Goal: Information Seeking & Learning: Stay updated

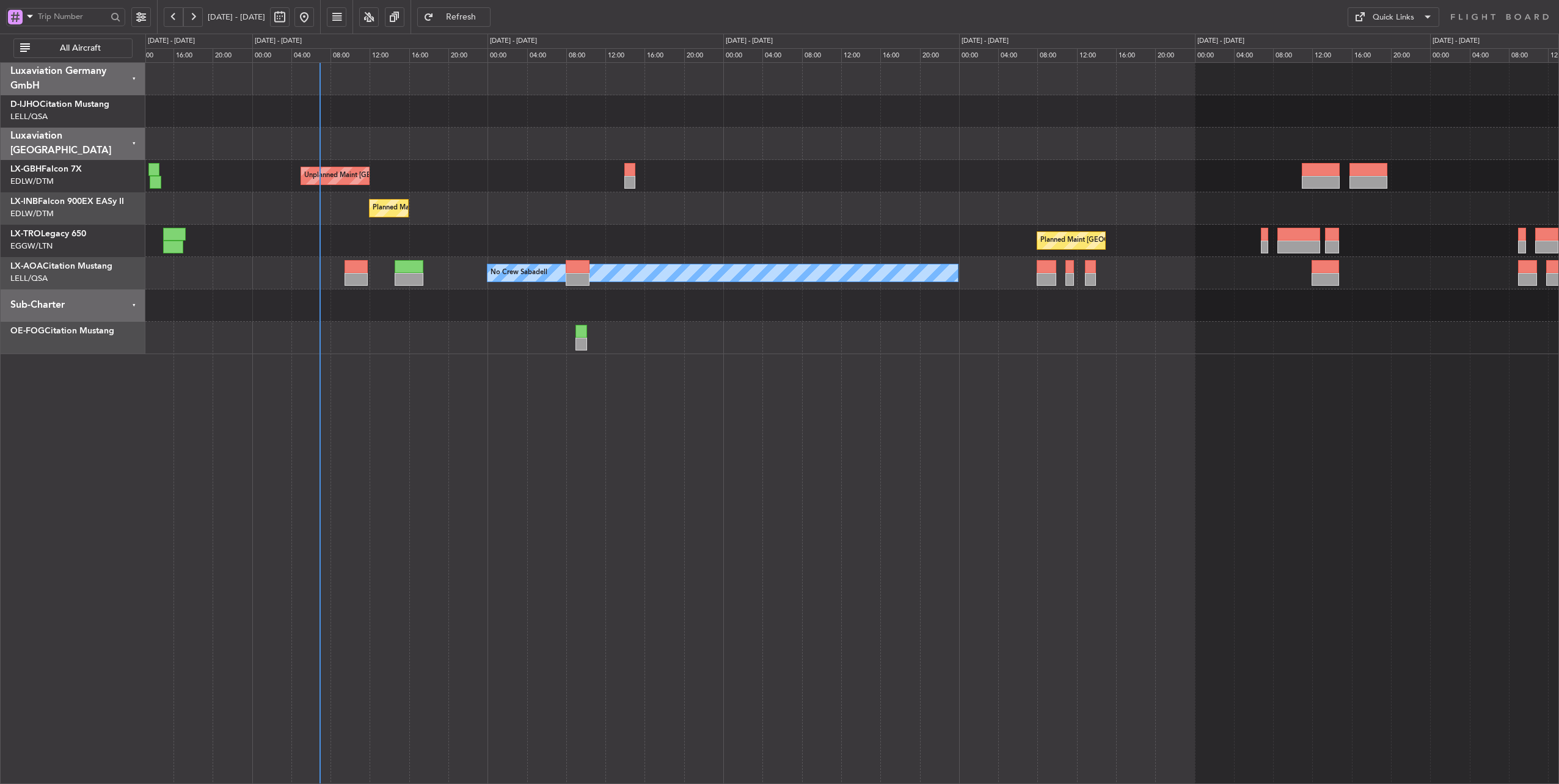
click at [556, 242] on div "Planned Maint [GEOGRAPHIC_DATA] ([GEOGRAPHIC_DATA])" at bounding box center [852, 241] width 1413 height 33
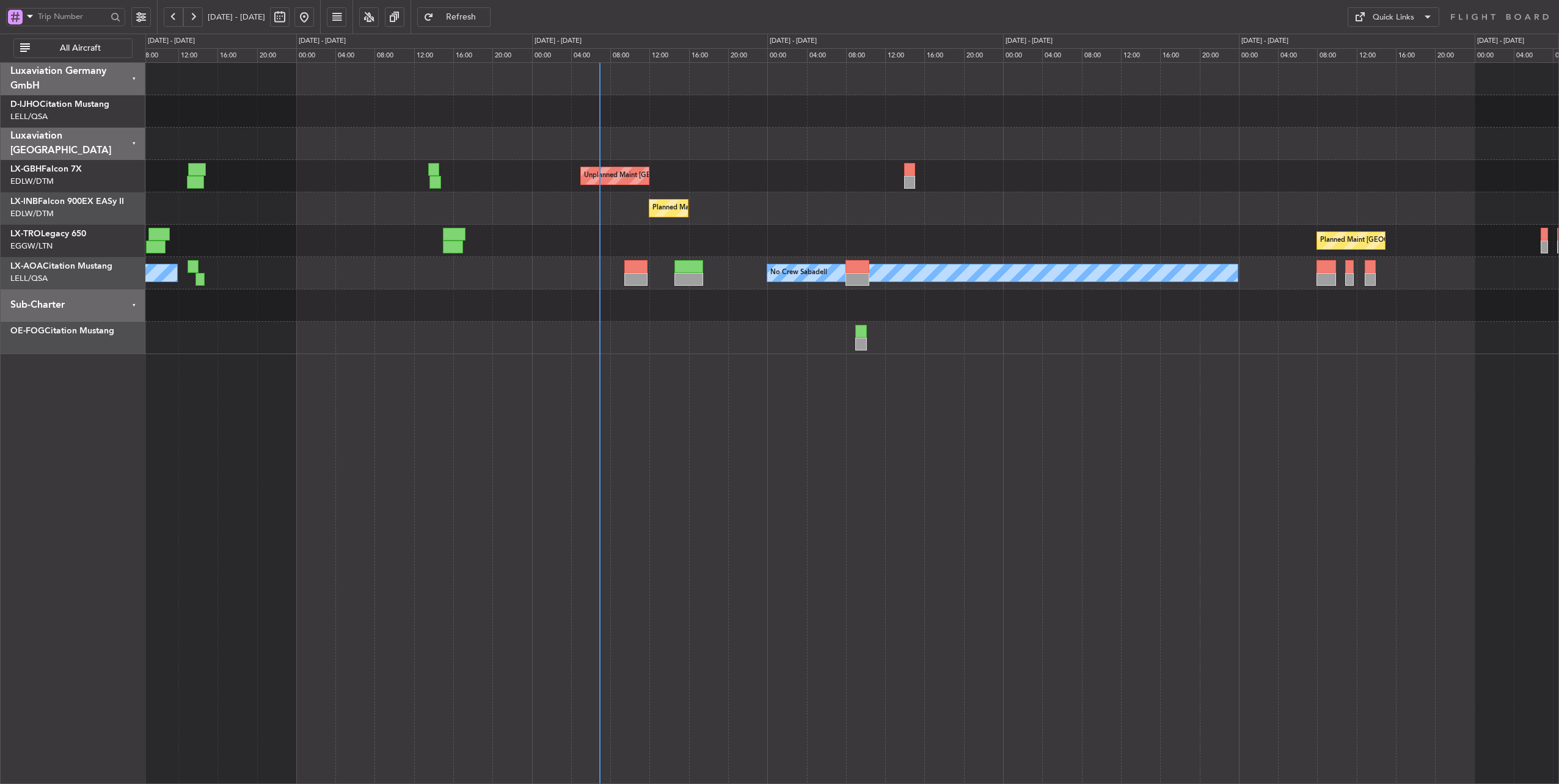
click at [557, 285] on div "No Crew Sabadell No Crew Luxembourg (Findel)" at bounding box center [852, 274] width 1413 height 33
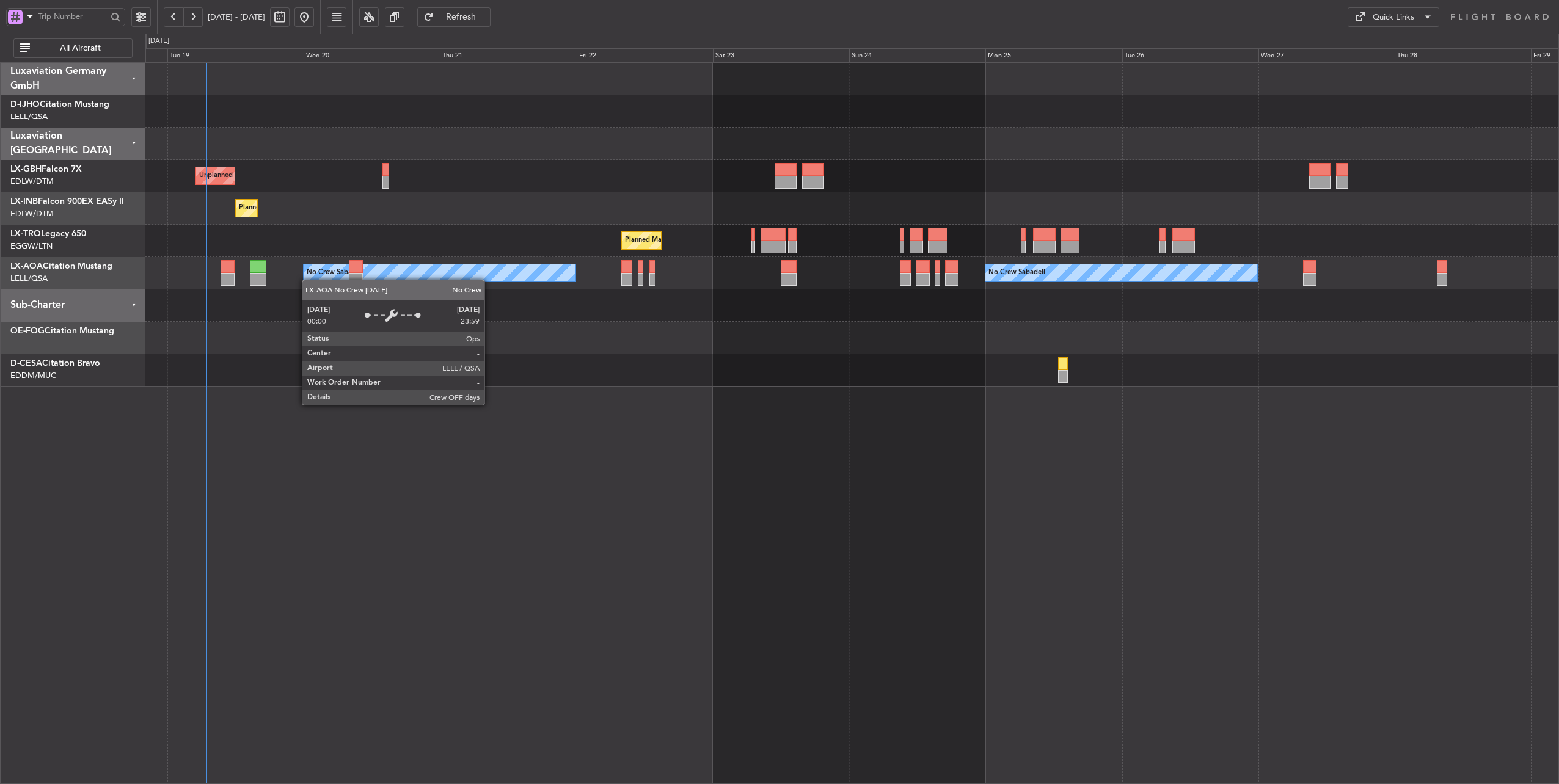
click at [308, 280] on div "Unplanned Maint [GEOGRAPHIC_DATA] ([GEOGRAPHIC_DATA]) Planned Maint Geneva ([GE…" at bounding box center [852, 224] width 1413 height 323
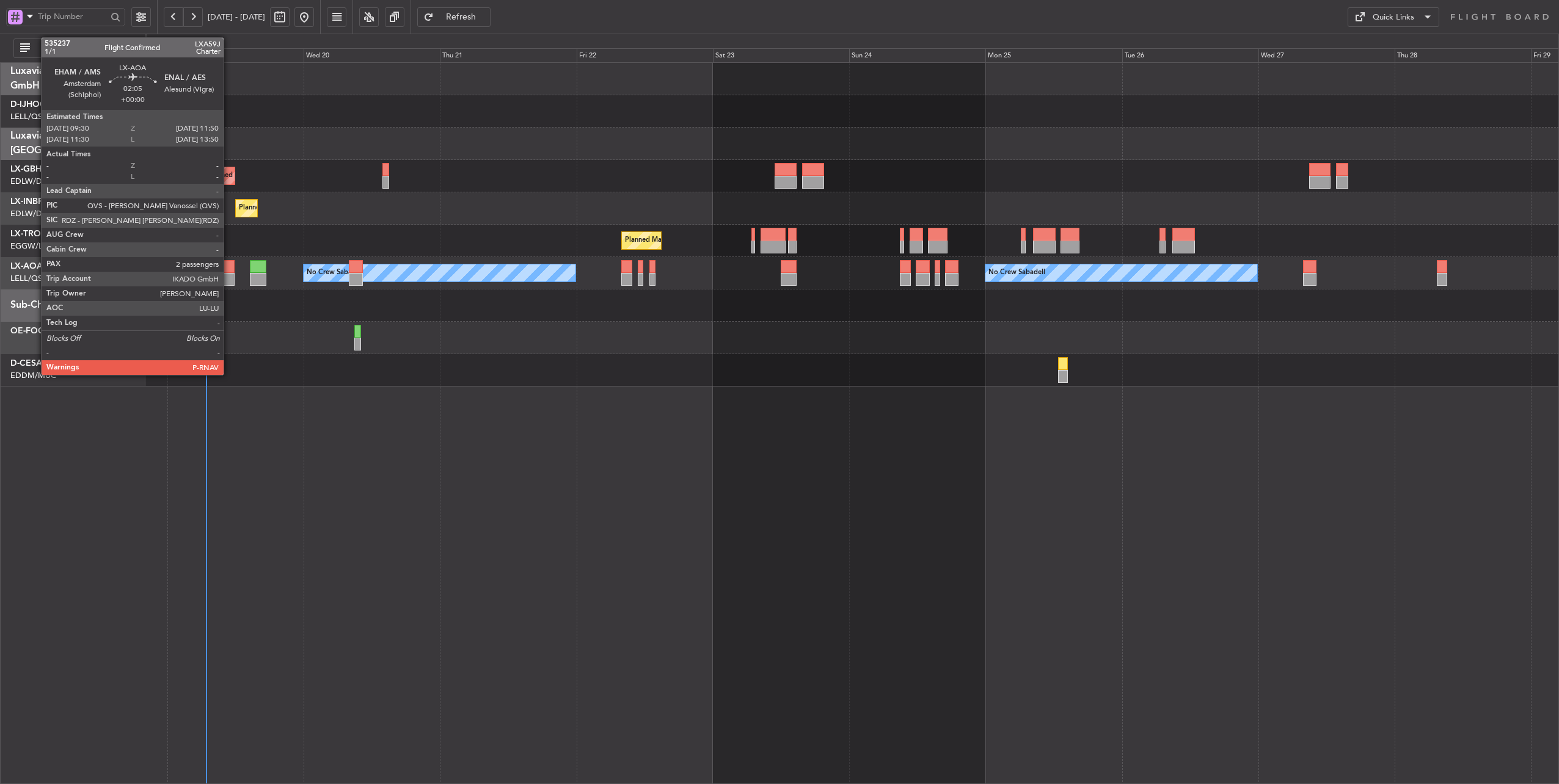
click at [230, 266] on div at bounding box center [227, 267] width 14 height 13
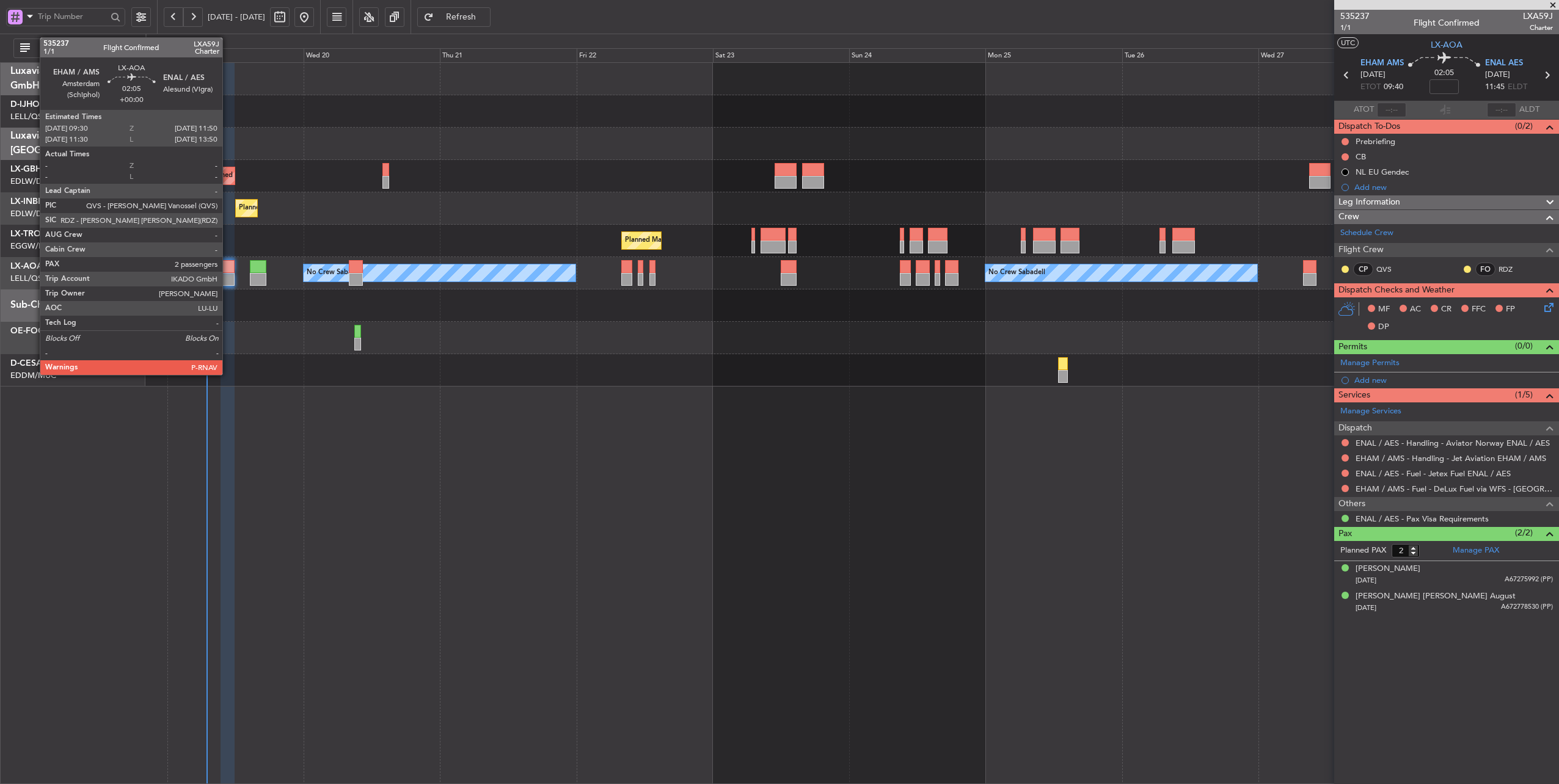
click at [228, 266] on div at bounding box center [227, 267] width 14 height 13
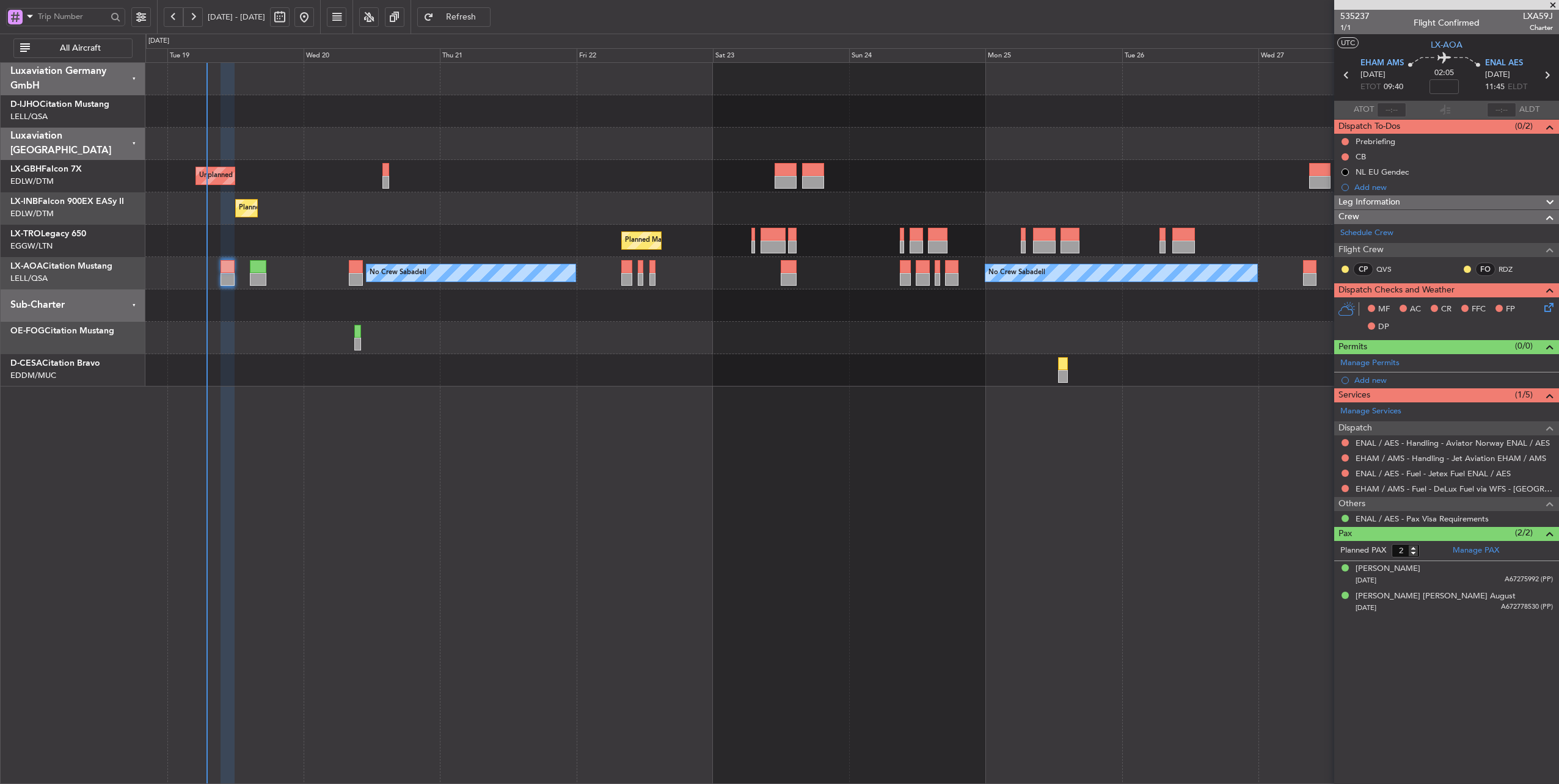
click at [479, 19] on span "Refresh" at bounding box center [461, 17] width 50 height 9
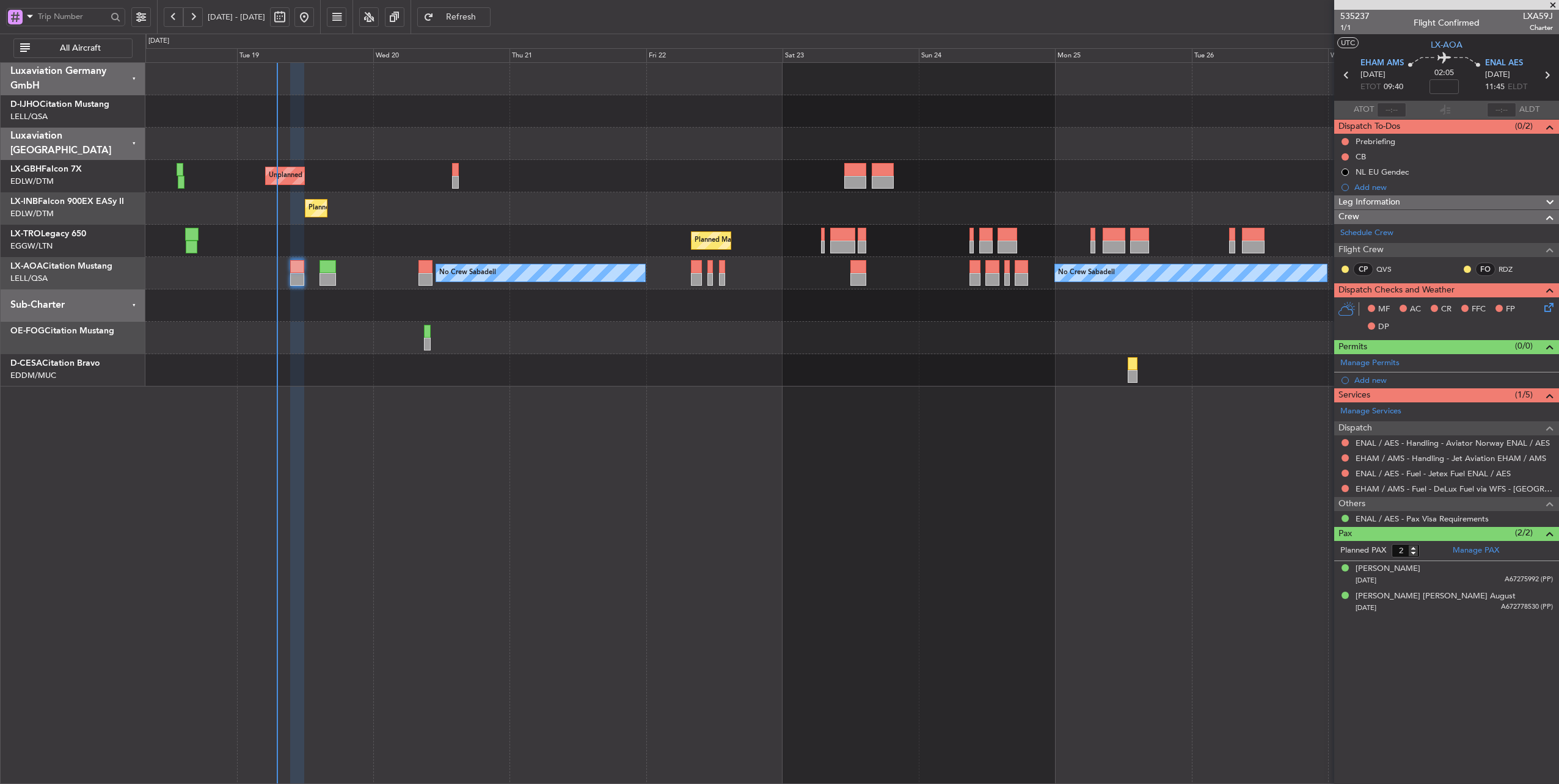
click at [427, 237] on div "Planned Maint [GEOGRAPHIC_DATA] ([GEOGRAPHIC_DATA])" at bounding box center [852, 241] width 1413 height 33
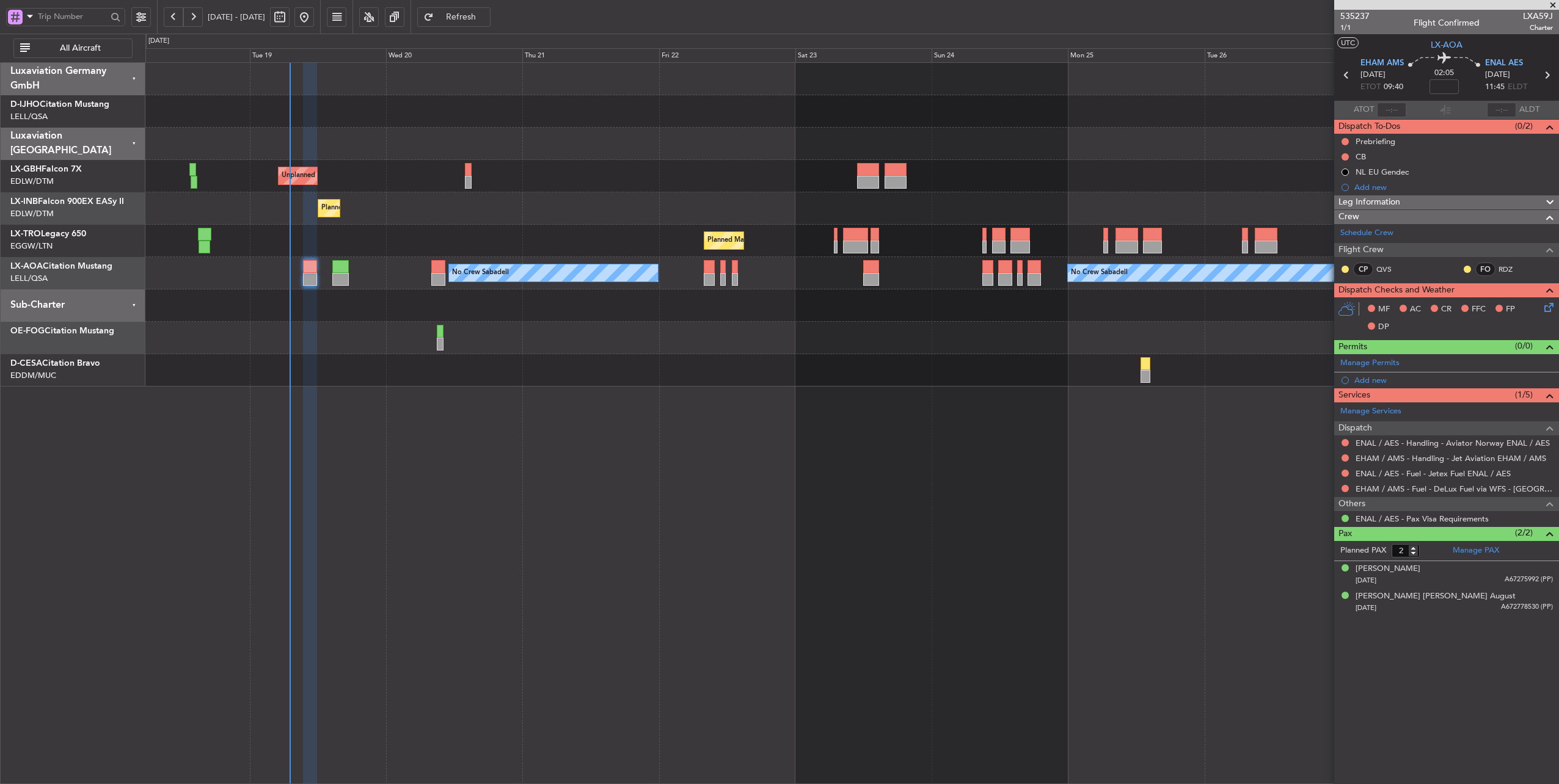
click at [486, 15] on span "Refresh" at bounding box center [461, 17] width 50 height 9
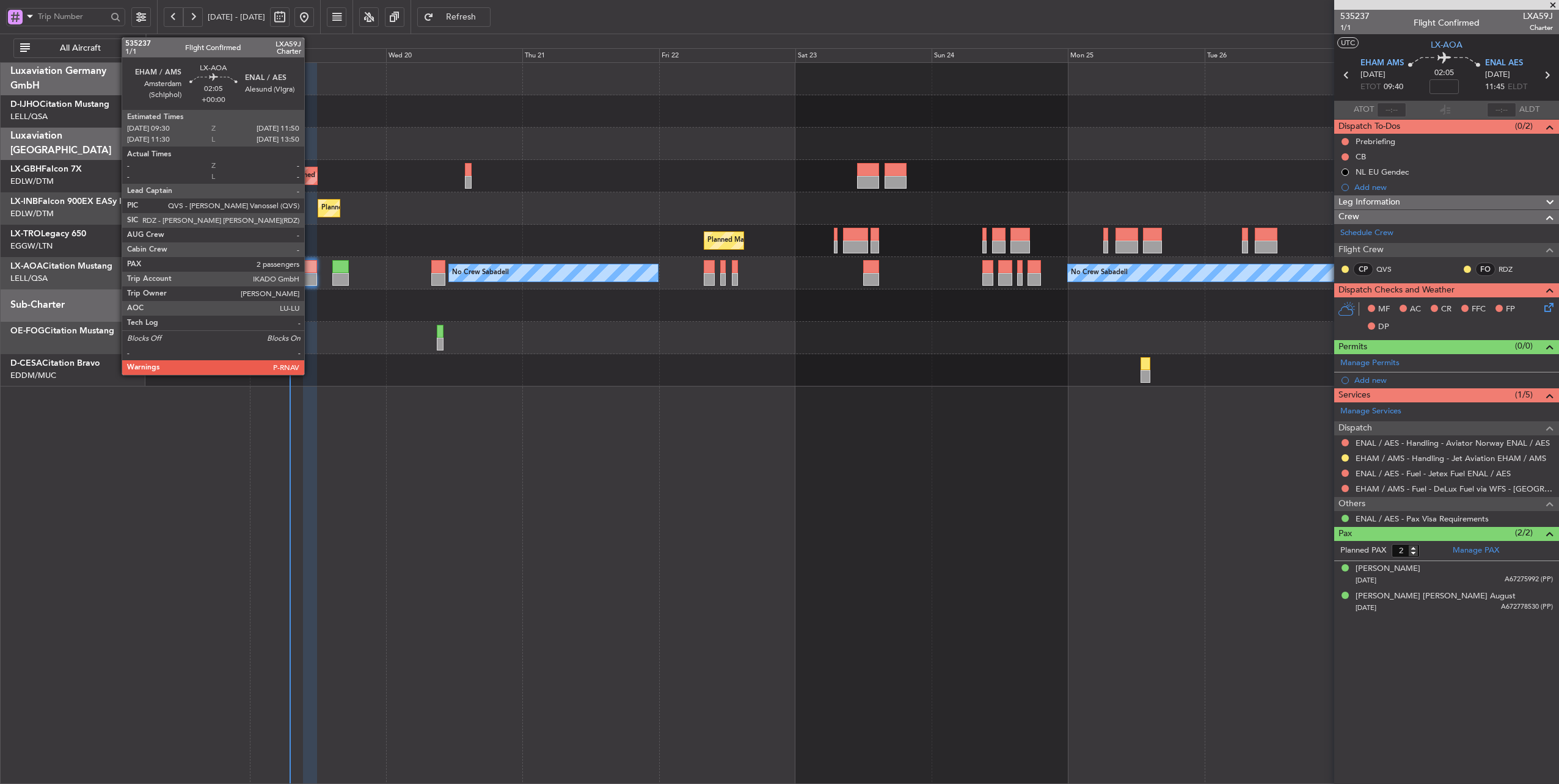
click at [310, 265] on div at bounding box center [309, 267] width 14 height 13
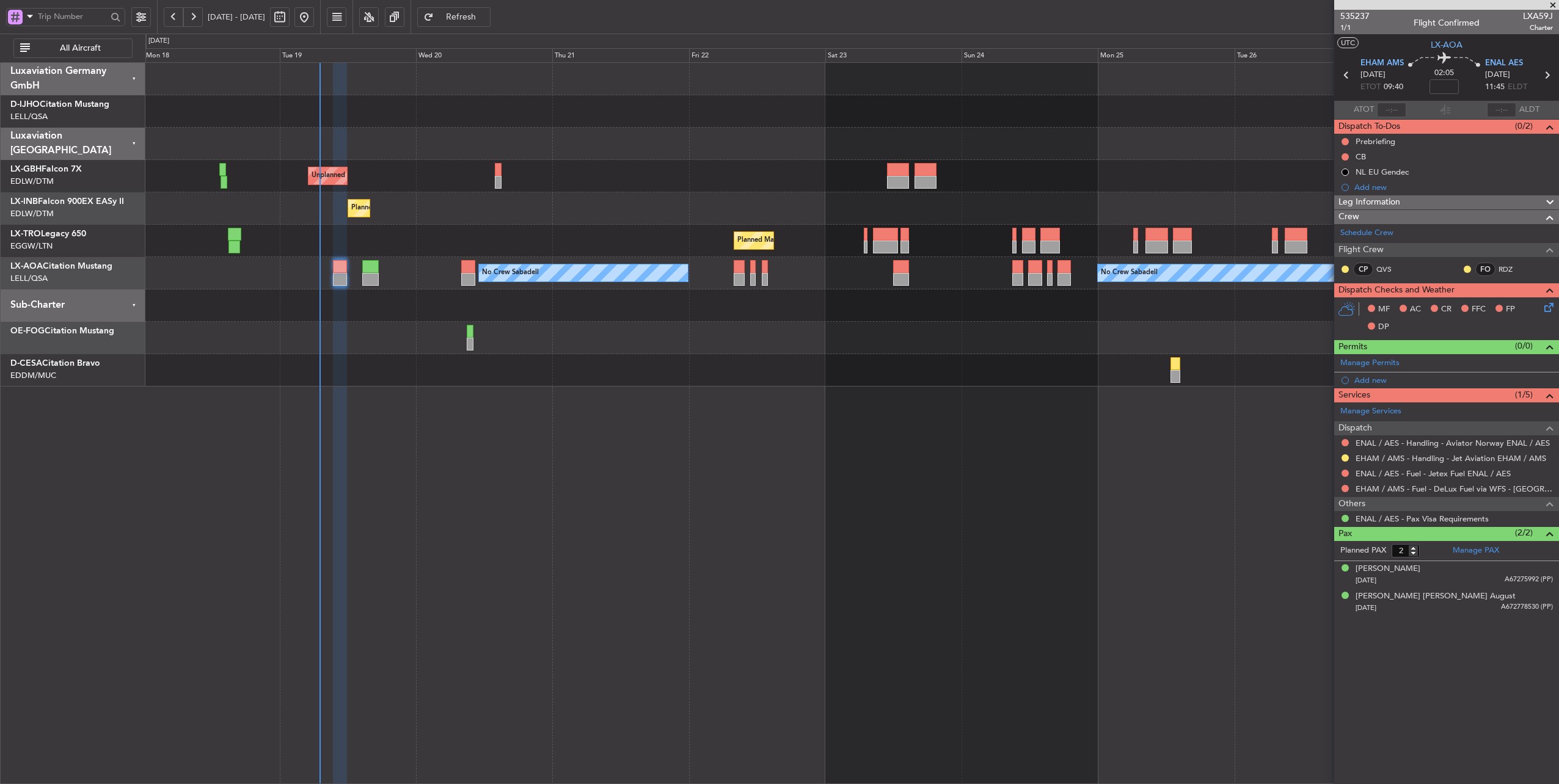
click at [351, 241] on div "Planned Maint [GEOGRAPHIC_DATA] ([GEOGRAPHIC_DATA])" at bounding box center [852, 241] width 1413 height 33
click at [478, 21] on button "Refresh" at bounding box center [454, 16] width 73 height 19
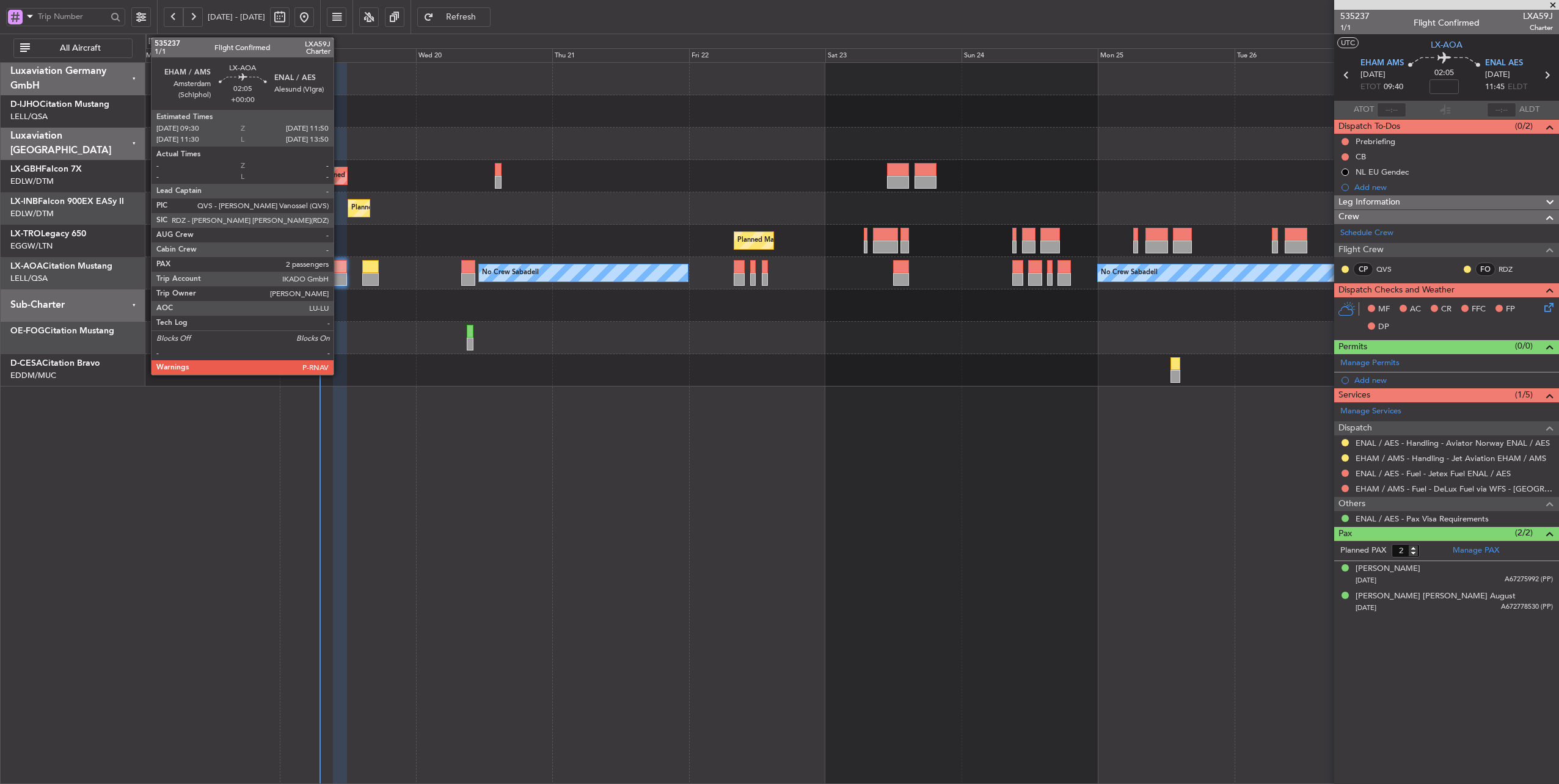
click at [340, 265] on div at bounding box center [339, 267] width 14 height 13
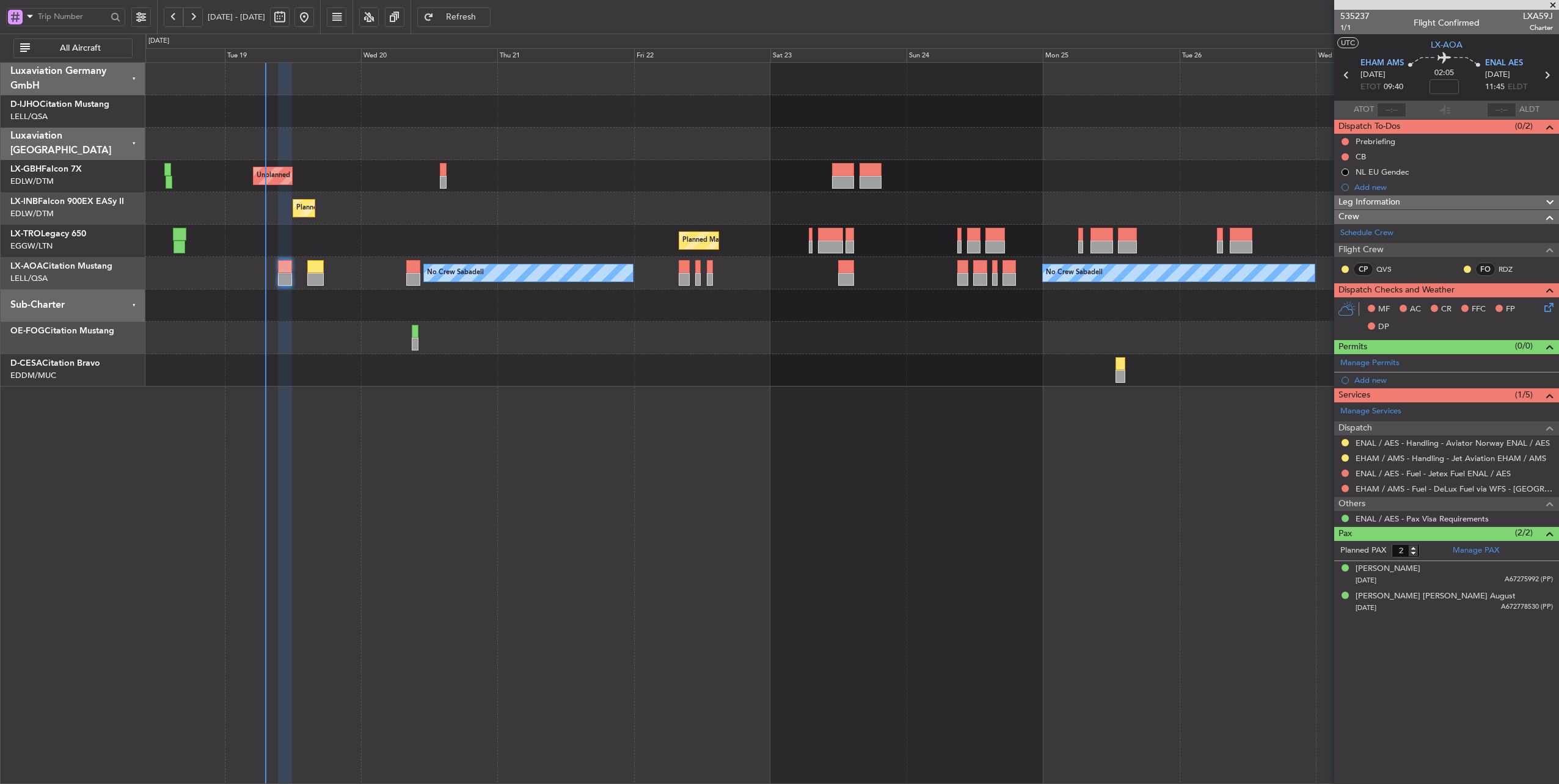
click at [392, 222] on div "Planned Maint Geneva (Cointrin)" at bounding box center [852, 209] width 1413 height 33
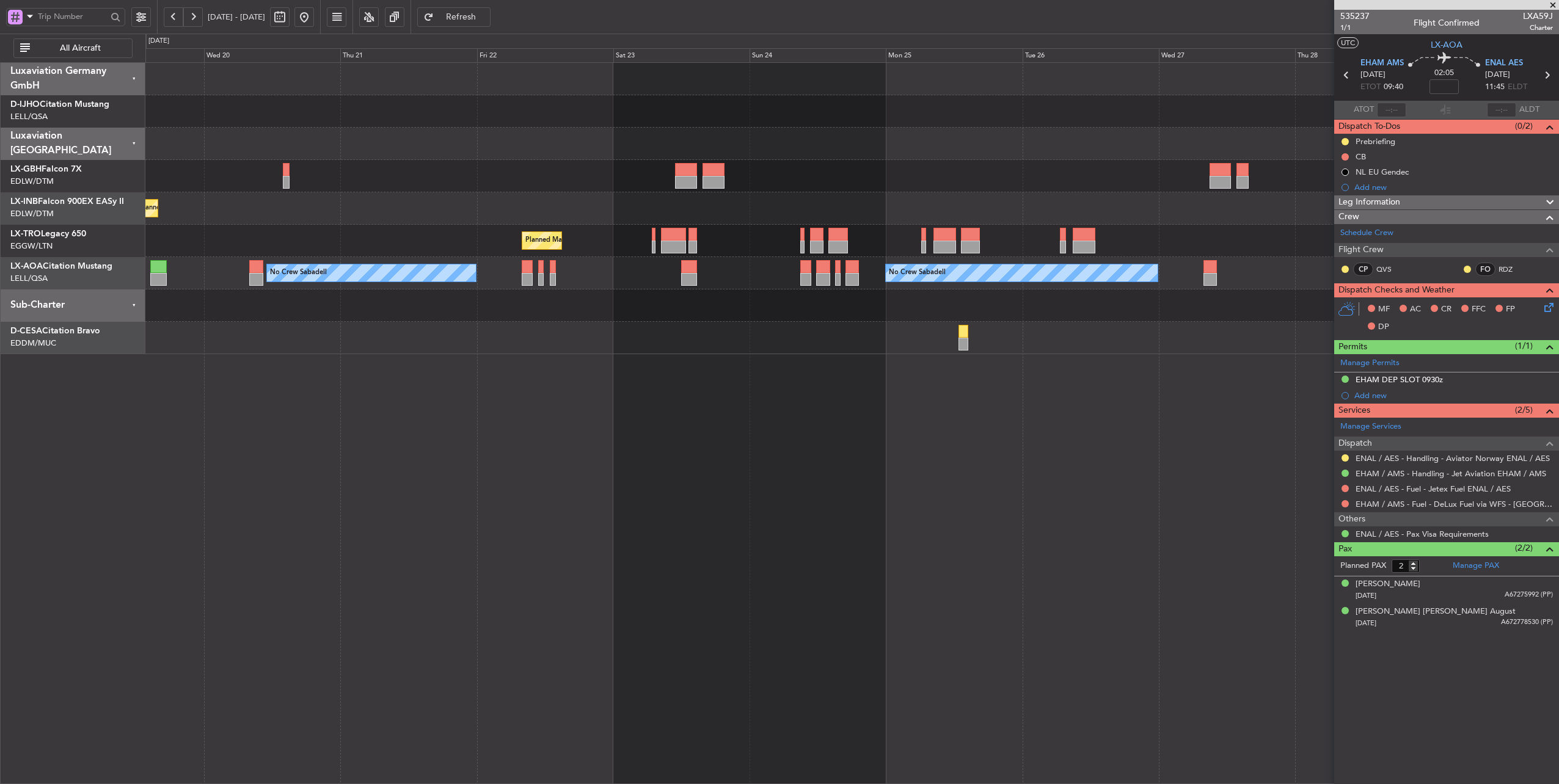
click at [1252, 300] on div at bounding box center [852, 306] width 1413 height 33
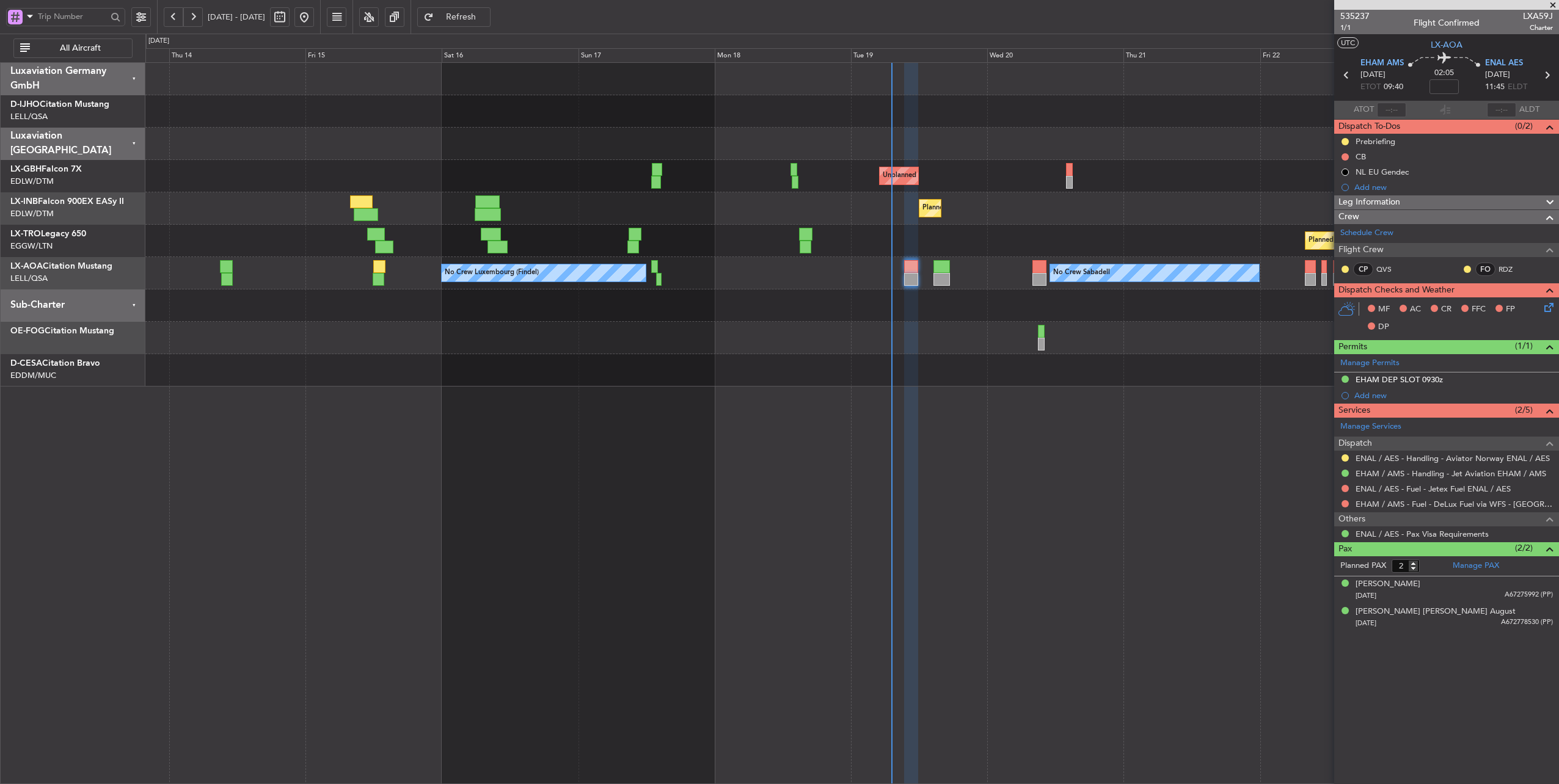
click at [755, 271] on div "No Crew Sabadell No Crew Luxembourg (Findel) No Crew Sabadell" at bounding box center [852, 274] width 1413 height 33
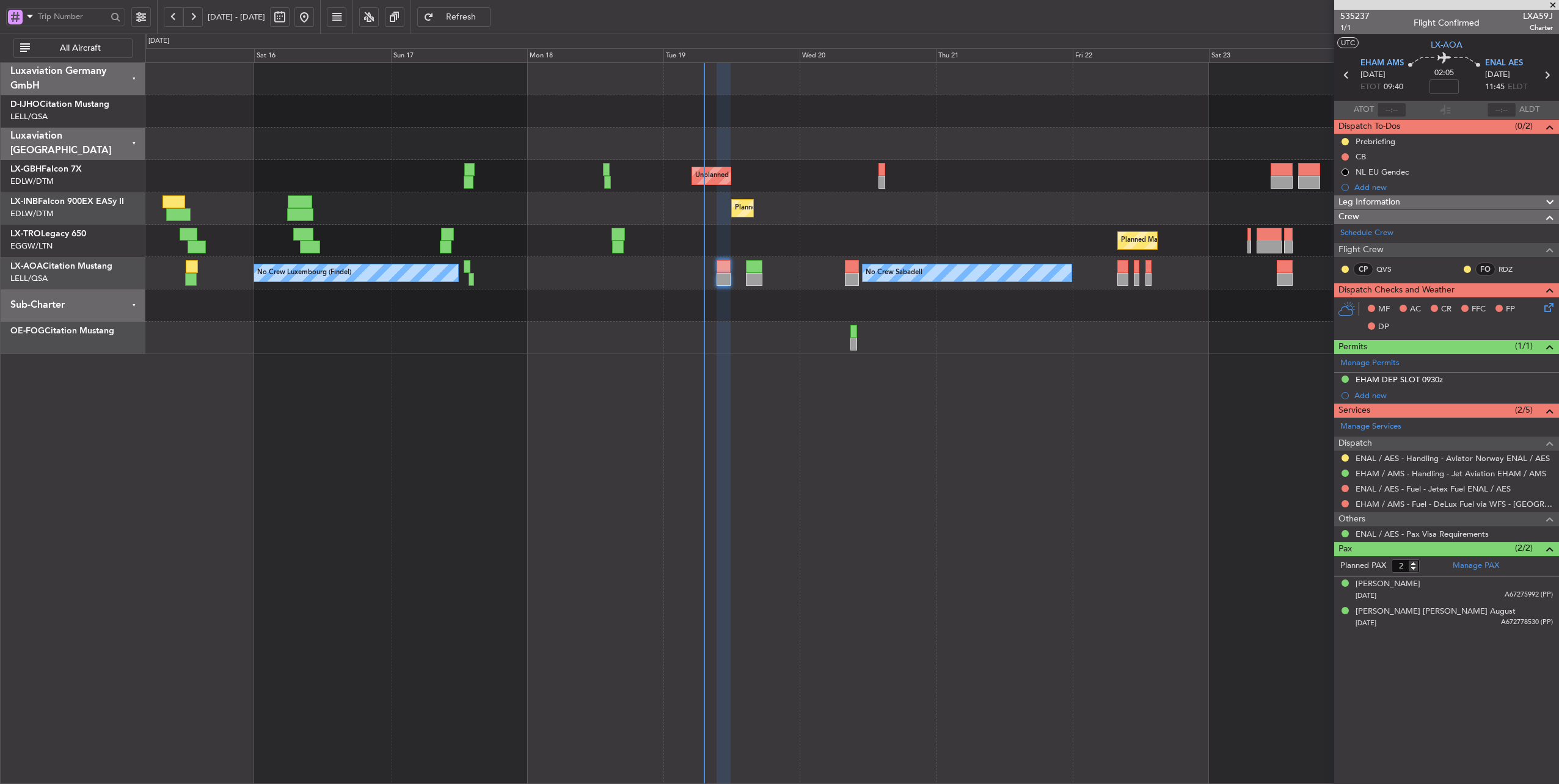
click at [539, 265] on div "No Crew Sabadell No Crew Luxembourg (Findel) No Crew Sabadell" at bounding box center [852, 274] width 1413 height 33
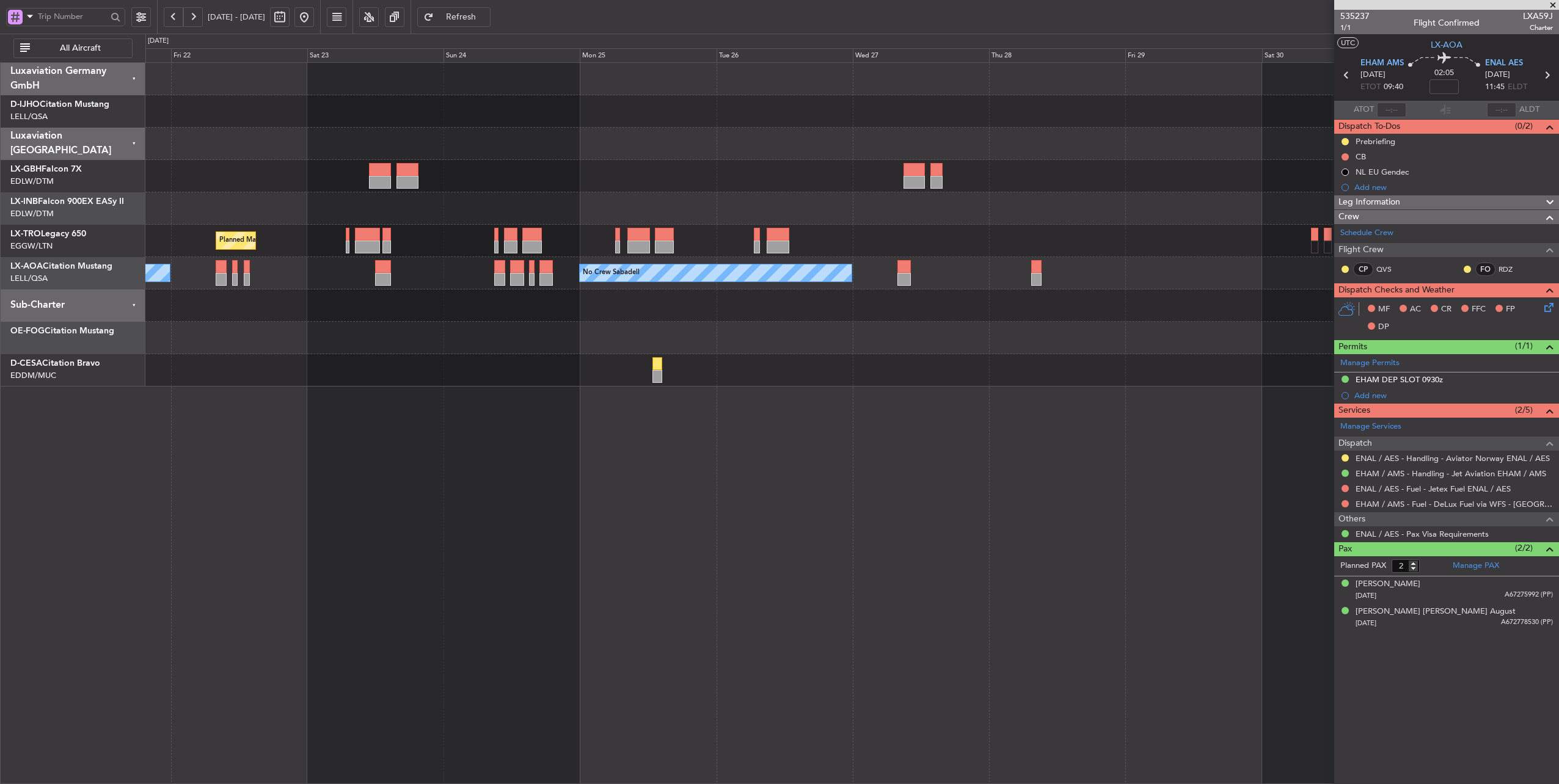
click at [350, 348] on div "Unplanned Maint [GEOGRAPHIC_DATA] ([GEOGRAPHIC_DATA]) Planned Maint Geneva ([GE…" at bounding box center [852, 224] width 1413 height 323
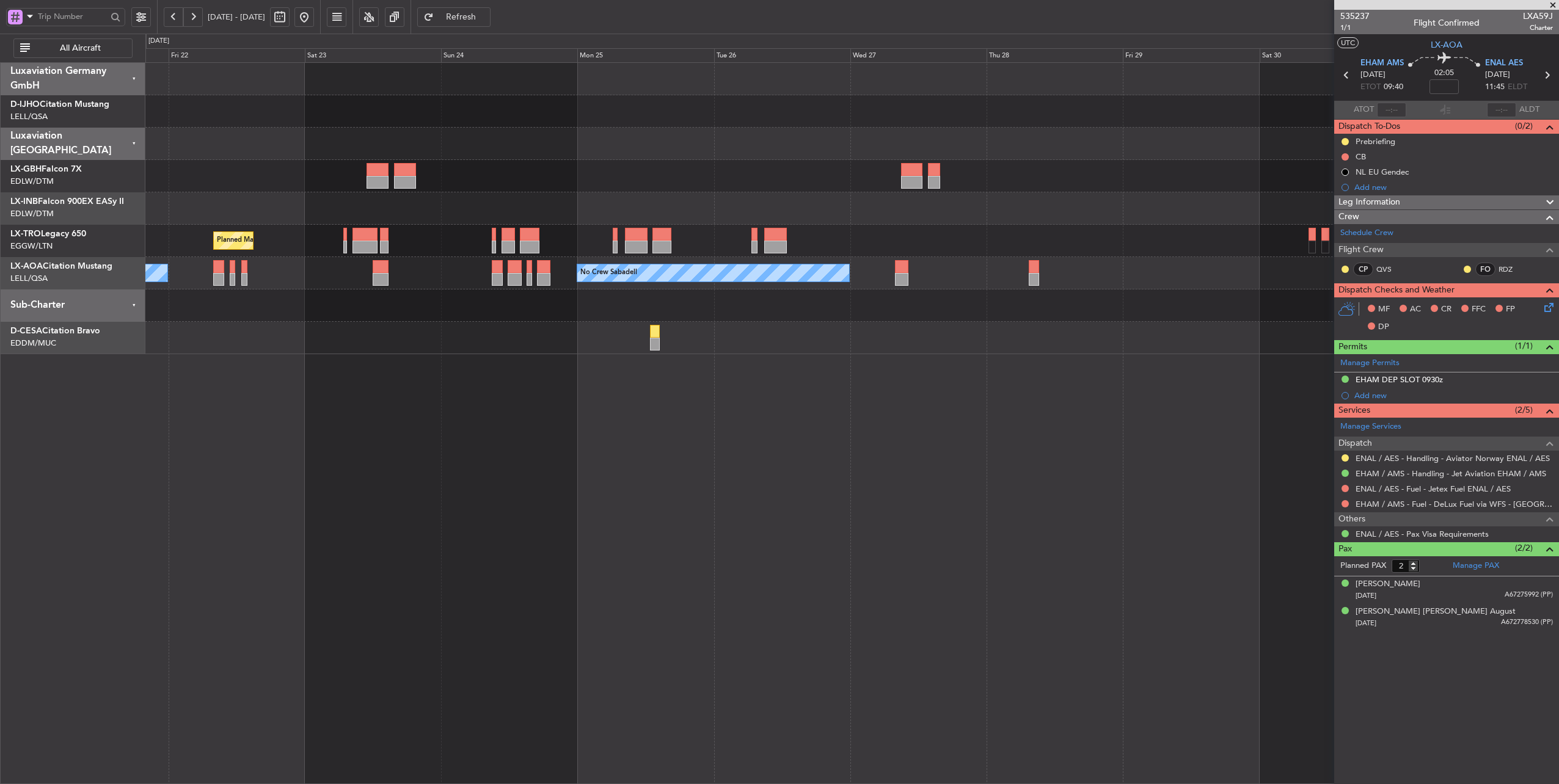
click at [722, 333] on div "Unplanned Maint [GEOGRAPHIC_DATA] ([GEOGRAPHIC_DATA]) Planned Maint Geneva ([GE…" at bounding box center [852, 208] width 1413 height 291
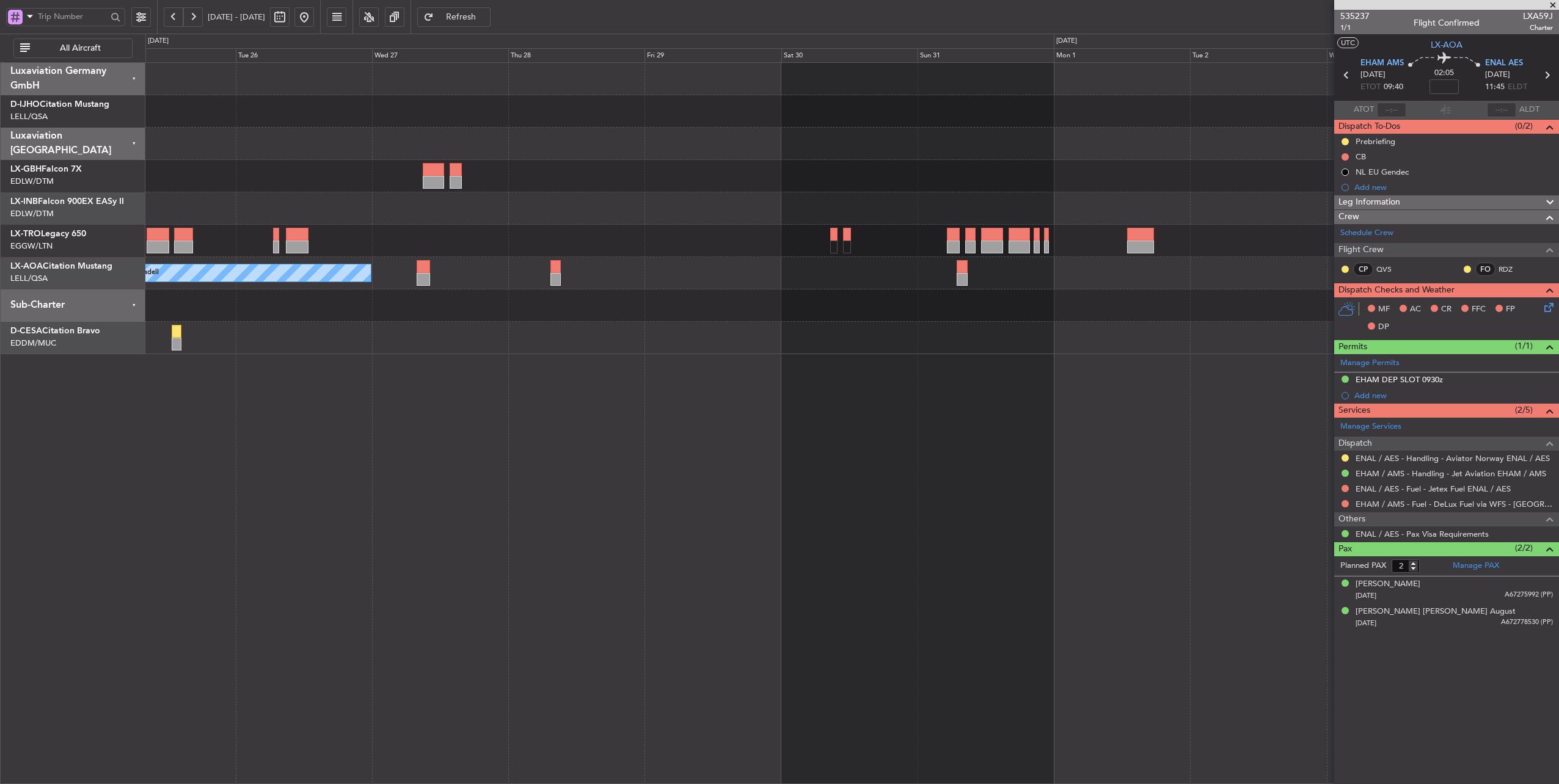
click at [436, 311] on div at bounding box center [852, 306] width 1413 height 33
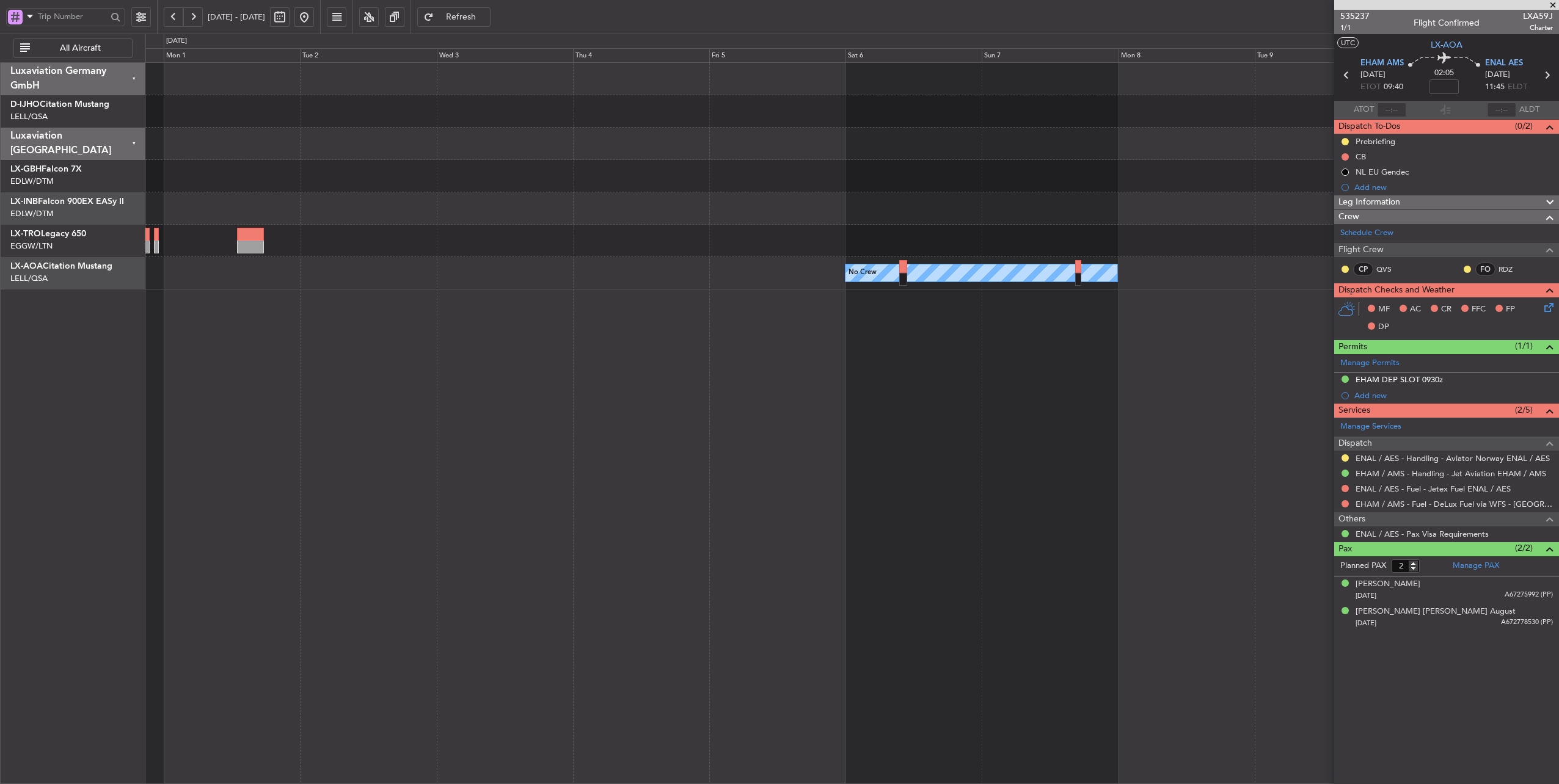
click at [269, 328] on div "No Crew No Crew Sabadell" at bounding box center [852, 424] width 1414 height 722
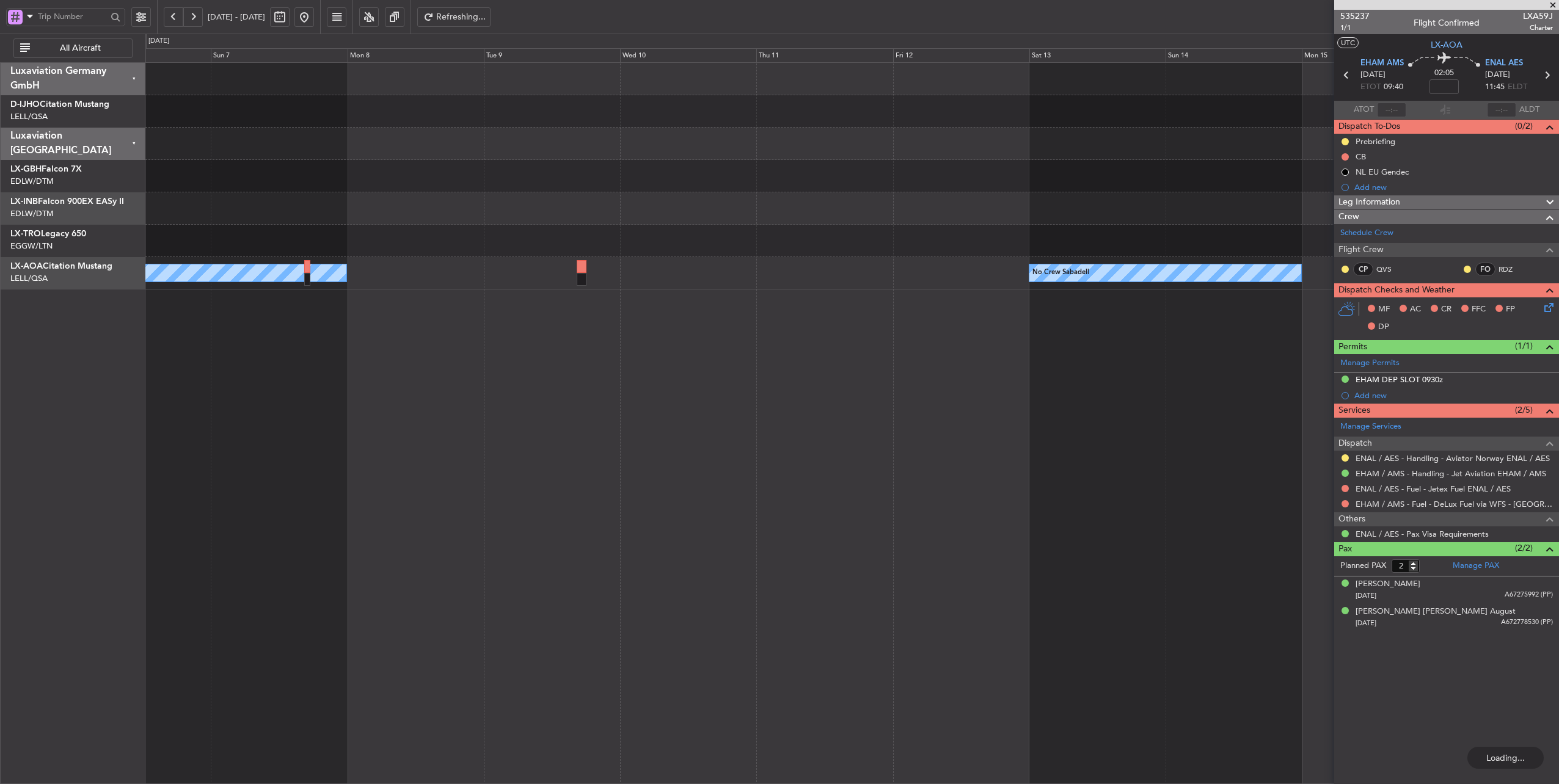
click at [621, 354] on div "Planned Maint Nurnberg No Crew No Crew Sabadell" at bounding box center [852, 424] width 1414 height 722
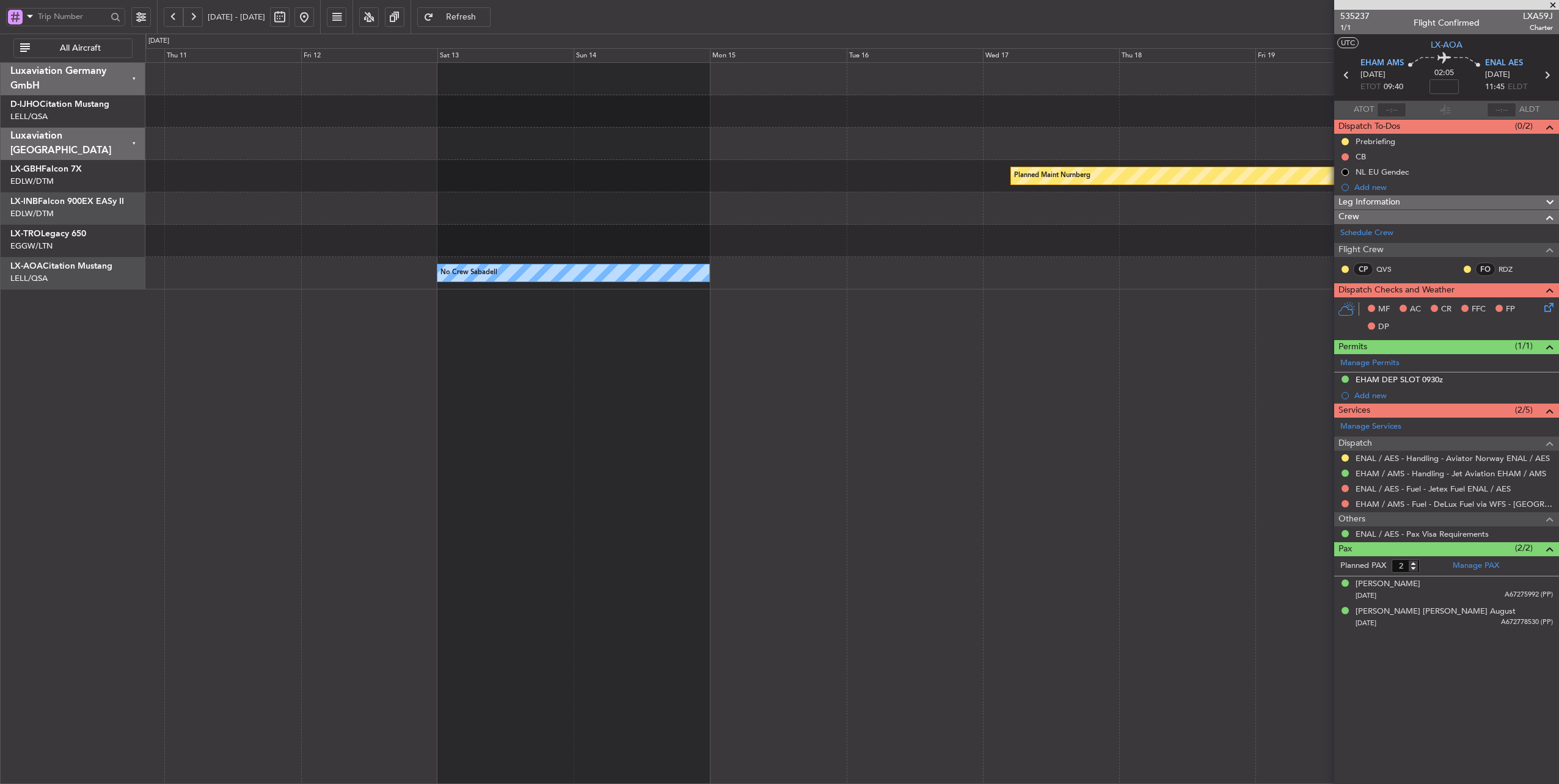
click at [539, 314] on div "Planned Maint Nurnberg No Crew Sabadell No Crew Sabadell" at bounding box center [852, 424] width 1414 height 722
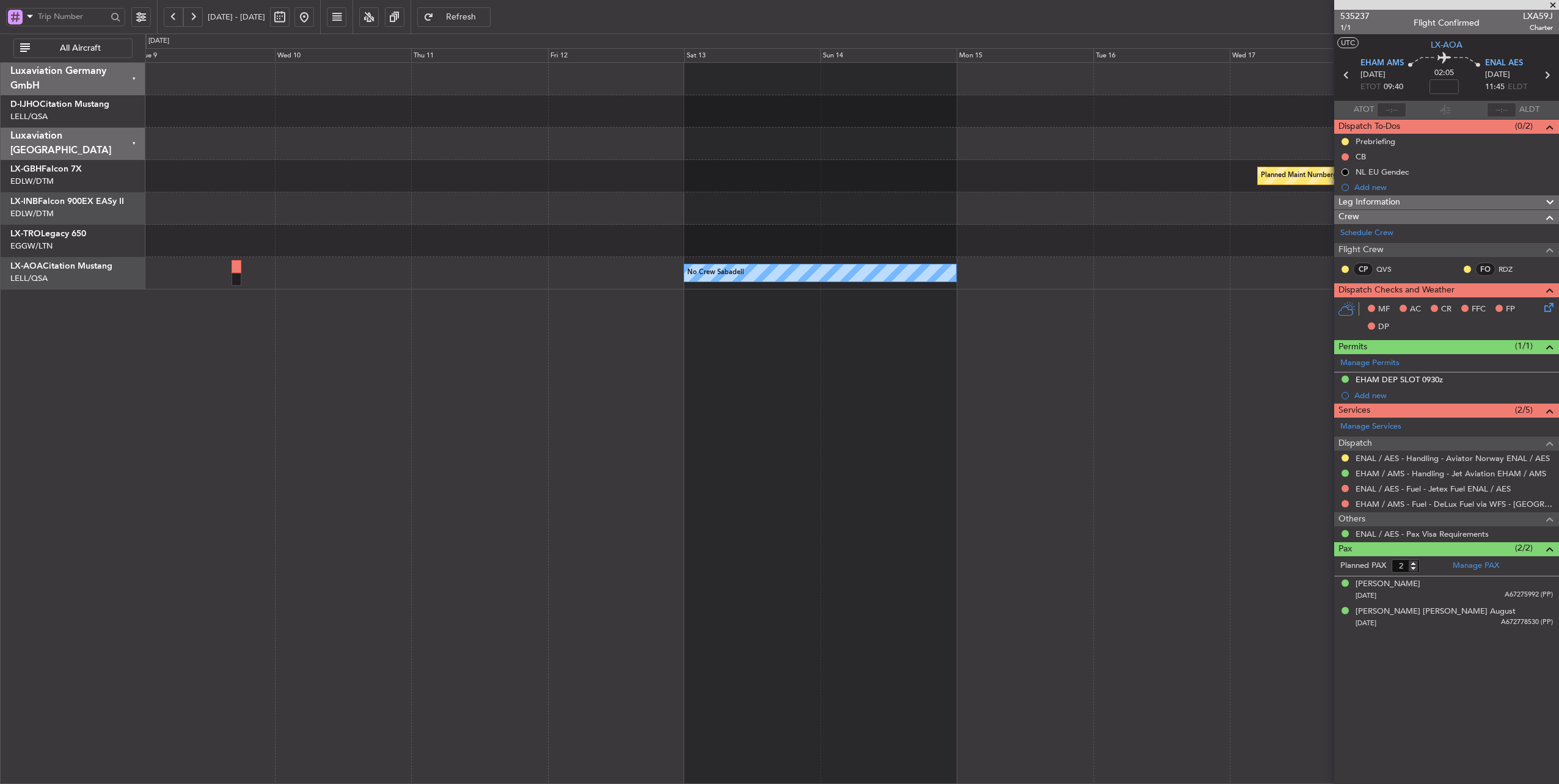
click at [1506, 347] on fb-app "[DATE] - [DATE] Refresh Quick Links All Aircraft Planned Maint Nurnberg No Crew…" at bounding box center [779, 399] width 1559 height 770
click at [1025, 343] on div "No Crew No Crew Sabadell" at bounding box center [852, 424] width 1414 height 722
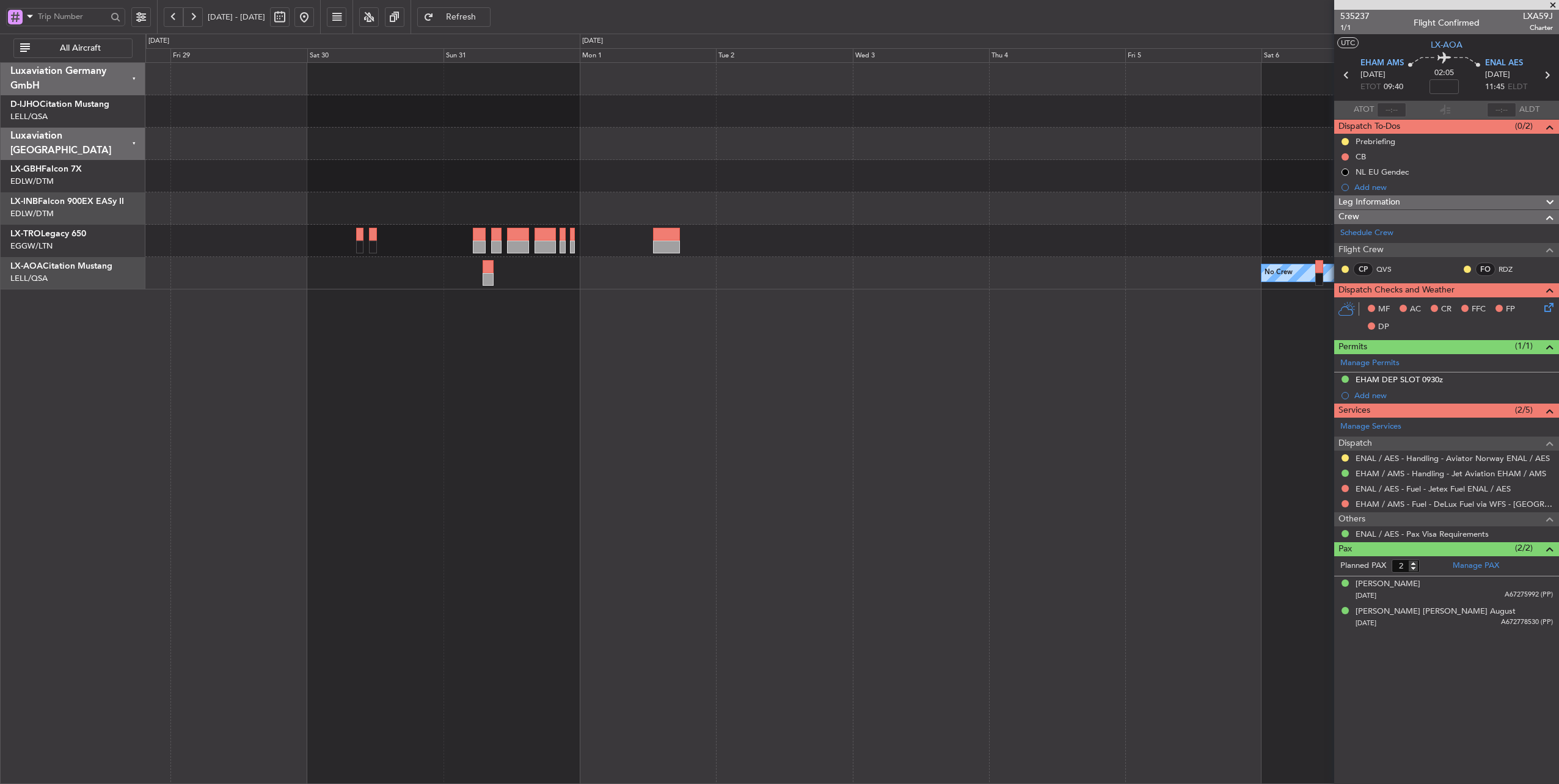
click at [1020, 348] on div "No Crew No Crew Sabadell" at bounding box center [852, 424] width 1414 height 722
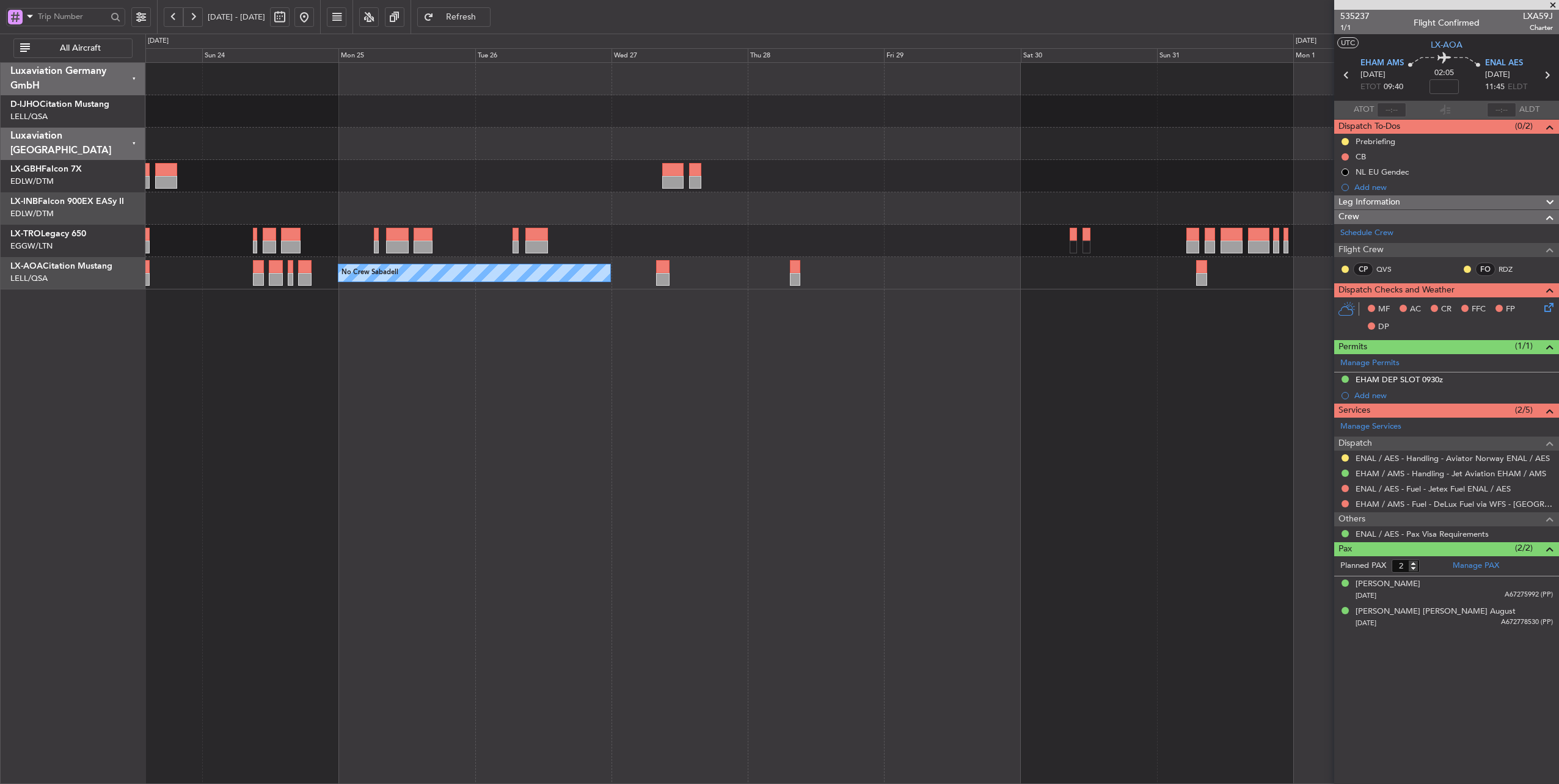
click at [1000, 339] on div "Planned Maint [GEOGRAPHIC_DATA] ([GEOGRAPHIC_DATA]) No Crew Sabadell No Crew Sa…" at bounding box center [852, 424] width 1414 height 722
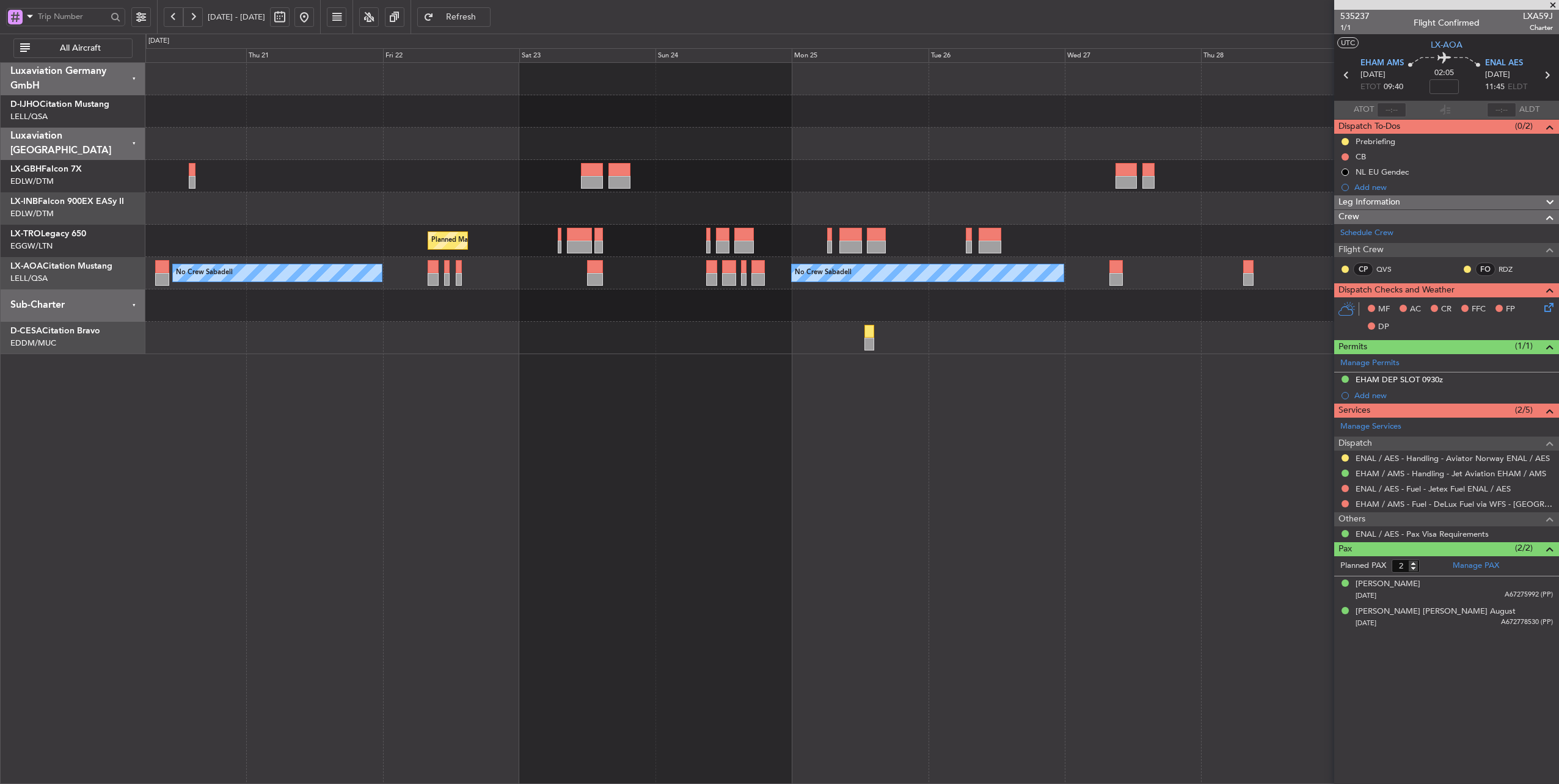
click at [970, 353] on div "Unplanned Maint [GEOGRAPHIC_DATA] ([GEOGRAPHIC_DATA]) Planned Maint Geneva ([GE…" at bounding box center [852, 424] width 1414 height 722
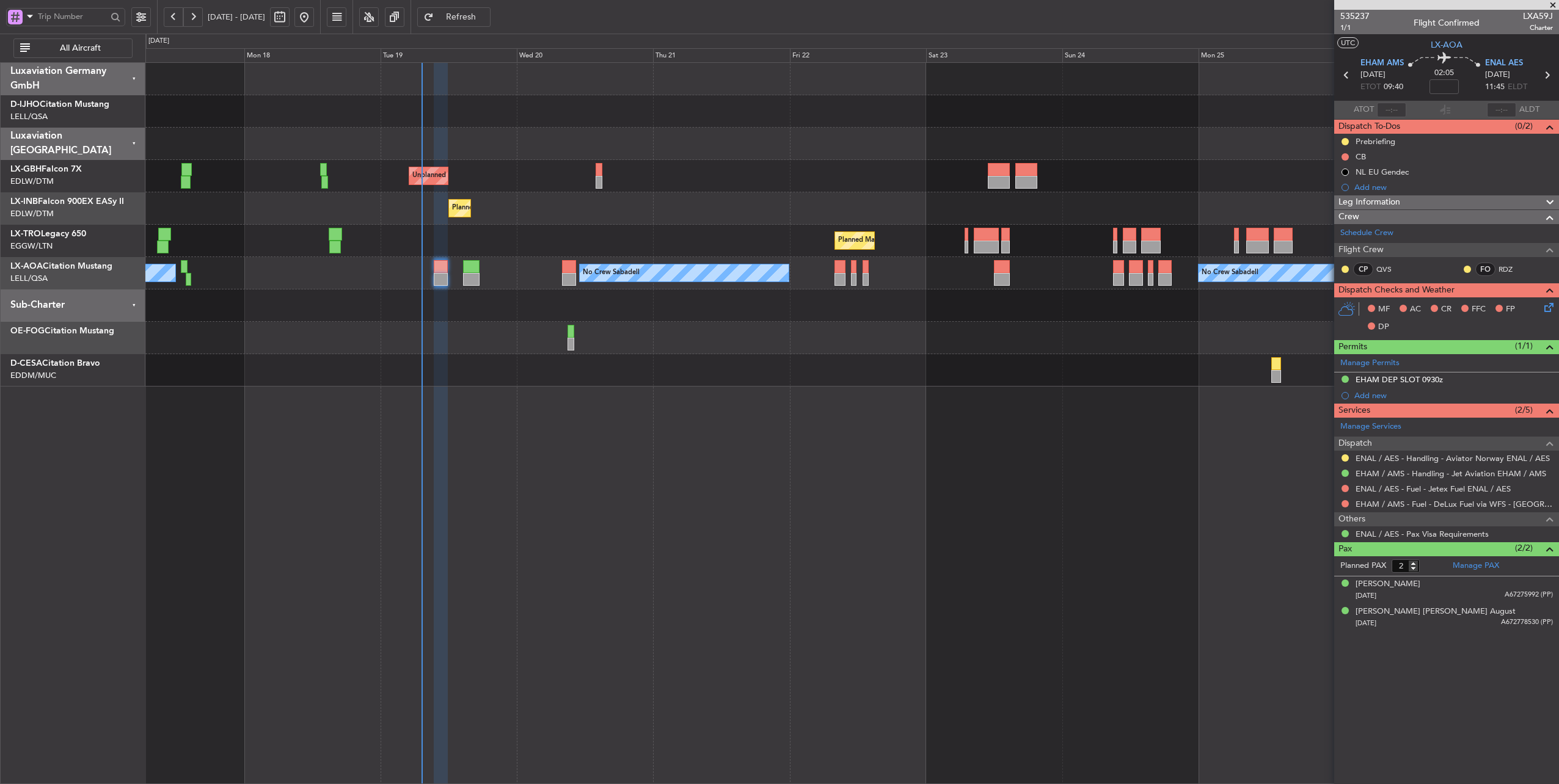
click at [759, 365] on div "Unplanned Maint [GEOGRAPHIC_DATA] ([GEOGRAPHIC_DATA]) Planned Maint Geneva ([GE…" at bounding box center [852, 424] width 1414 height 722
type input "+00:20"
